Goal: Information Seeking & Learning: Learn about a topic

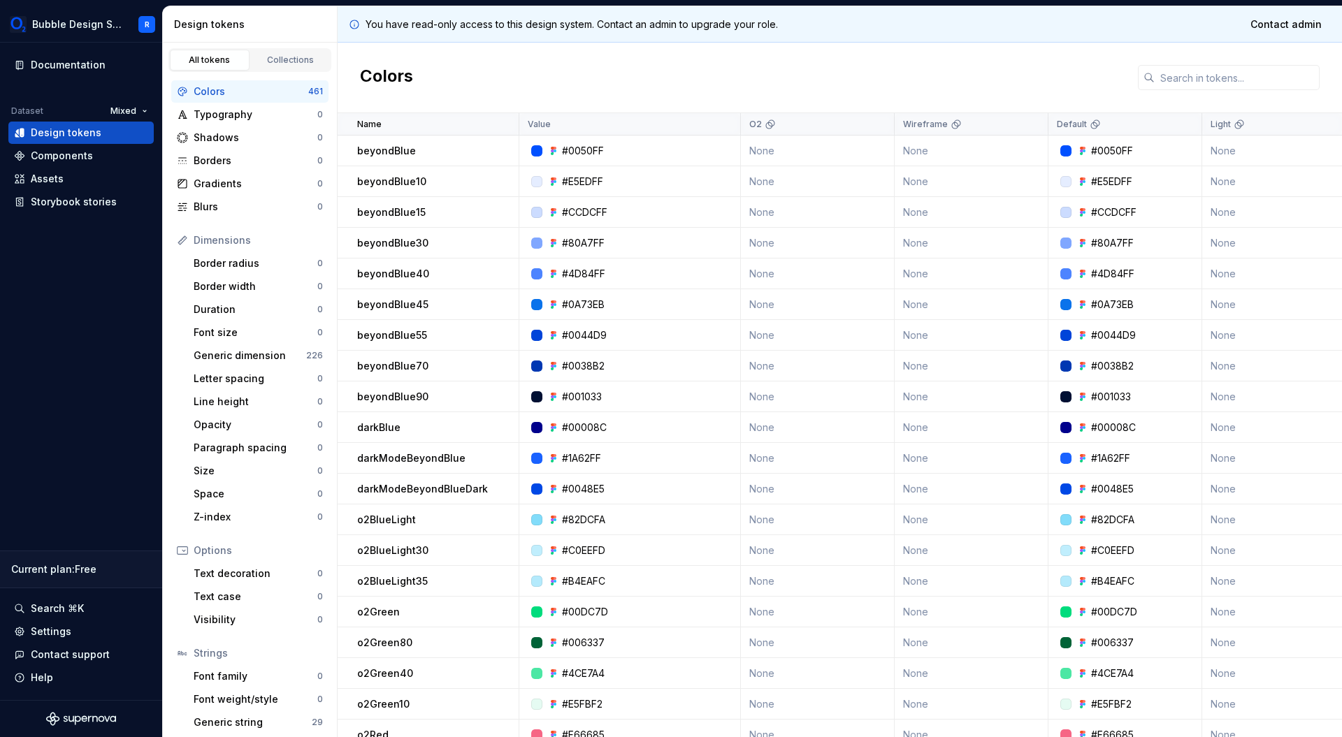
click at [661, 64] on div "Colors" at bounding box center [840, 78] width 1004 height 71
click at [900, 28] on div "You have read-only access to this design system. Contact an admin to upgrade yo…" at bounding box center [840, 24] width 1004 height 36
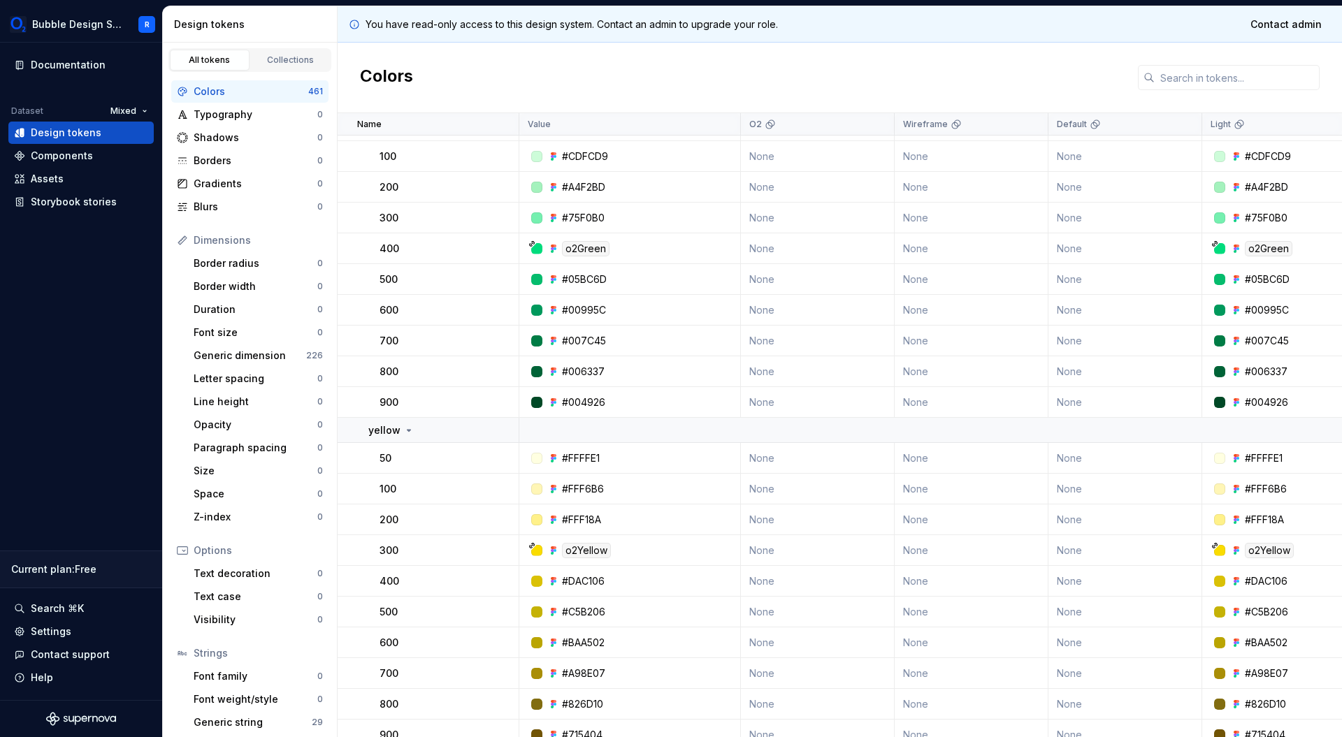
scroll to position [956, 0]
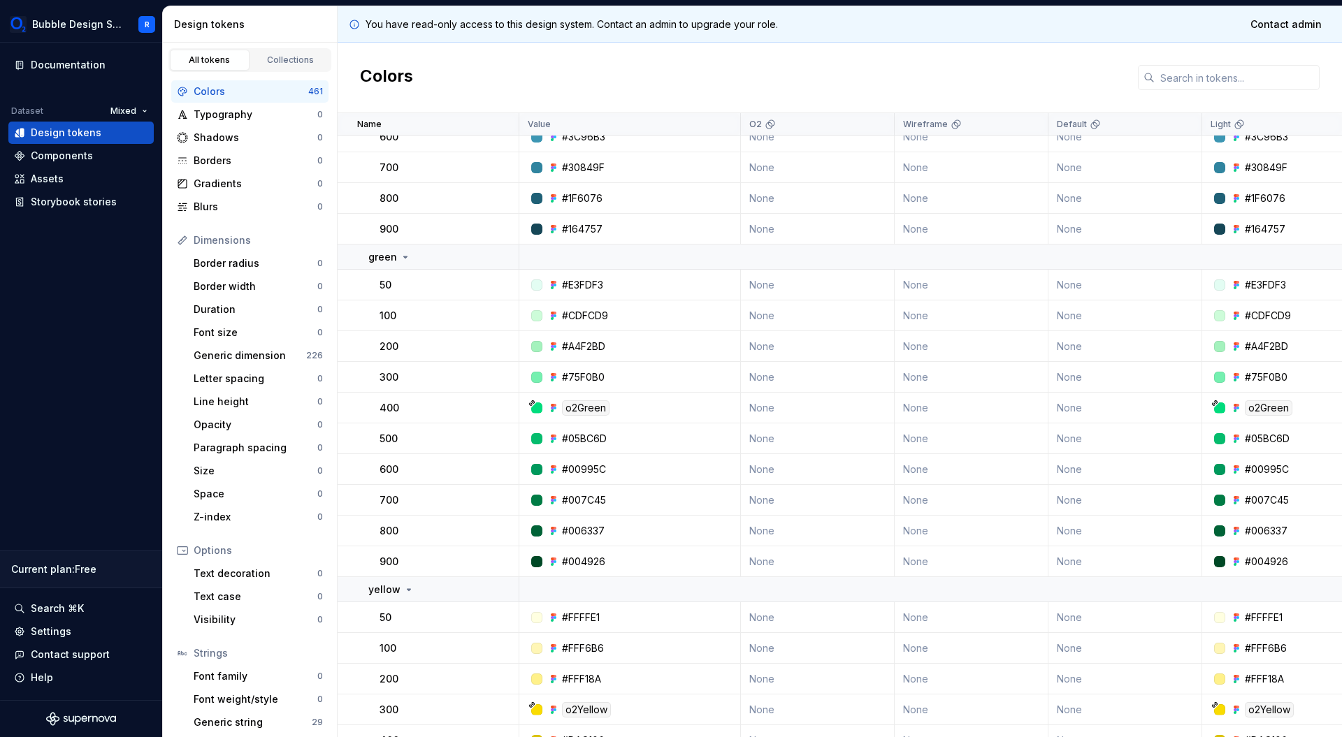
click at [641, 28] on p "You have read-only access to this design system. Contact an admin to upgrade yo…" at bounding box center [572, 24] width 412 height 14
click at [809, 41] on div "You have read-only access to this design system. Contact an admin to upgrade yo…" at bounding box center [840, 24] width 1004 height 36
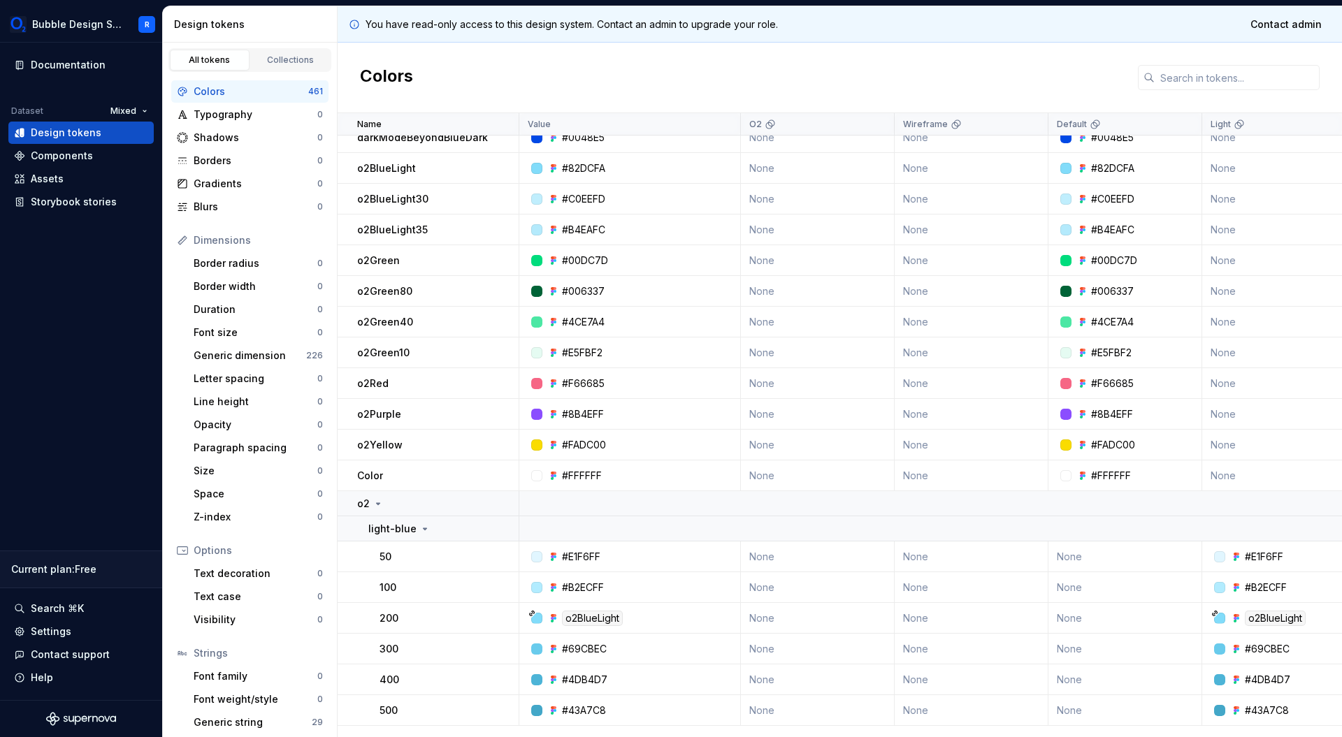
scroll to position [0, 0]
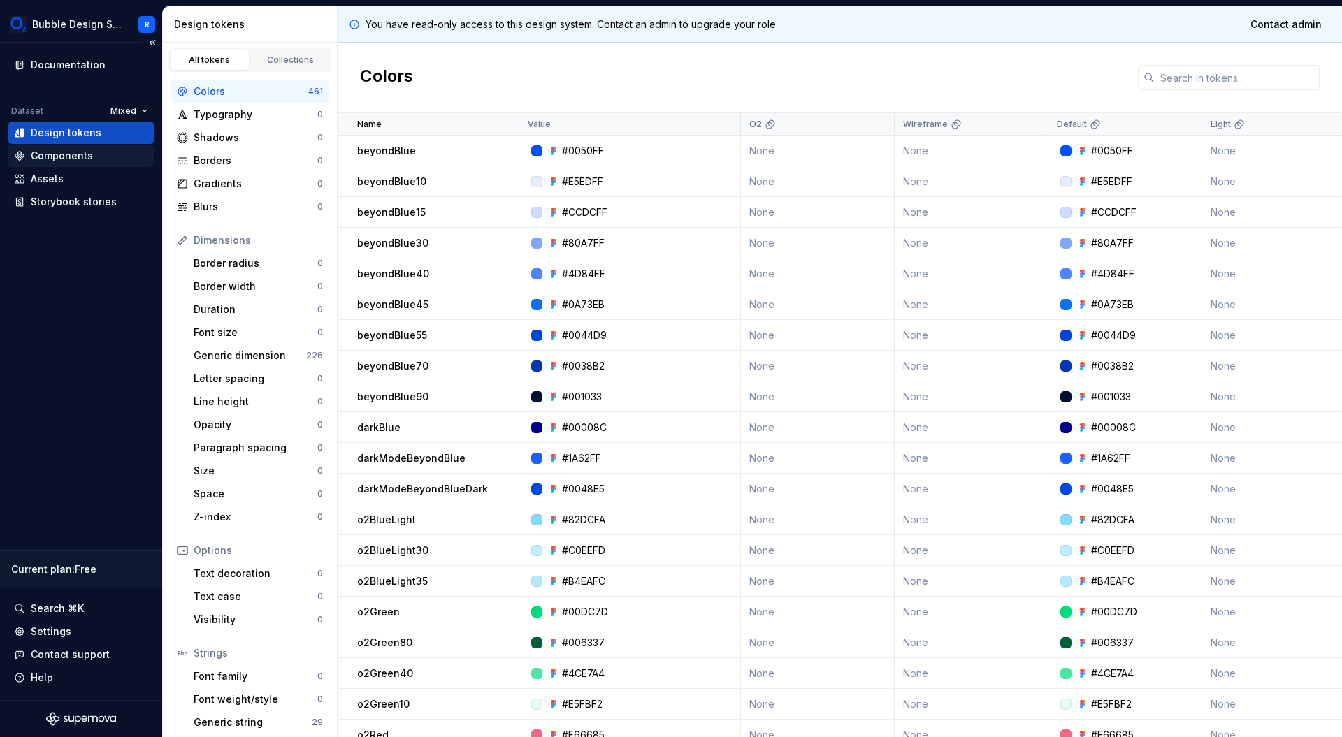
click at [75, 157] on div "Components" at bounding box center [62, 156] width 62 height 14
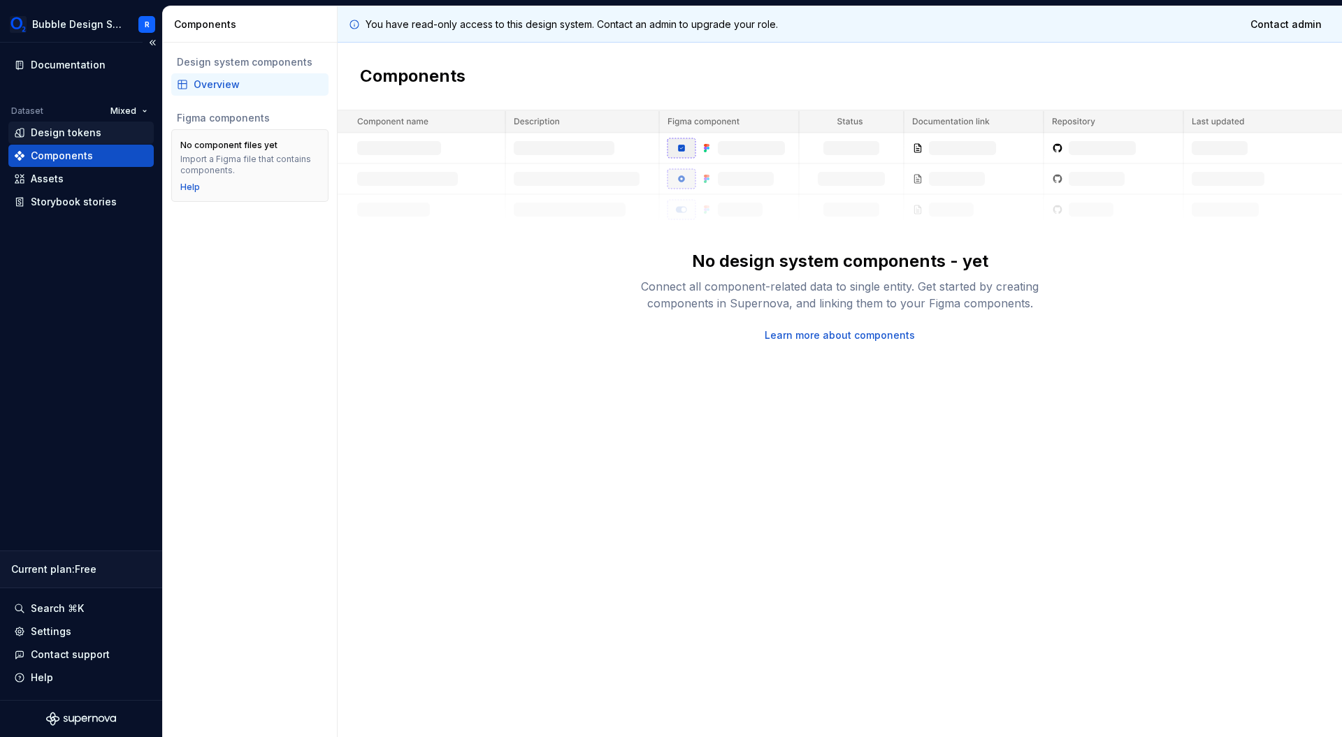
click at [97, 134] on div "Design tokens" at bounding box center [66, 133] width 71 height 14
